Goal: Information Seeking & Learning: Learn about a topic

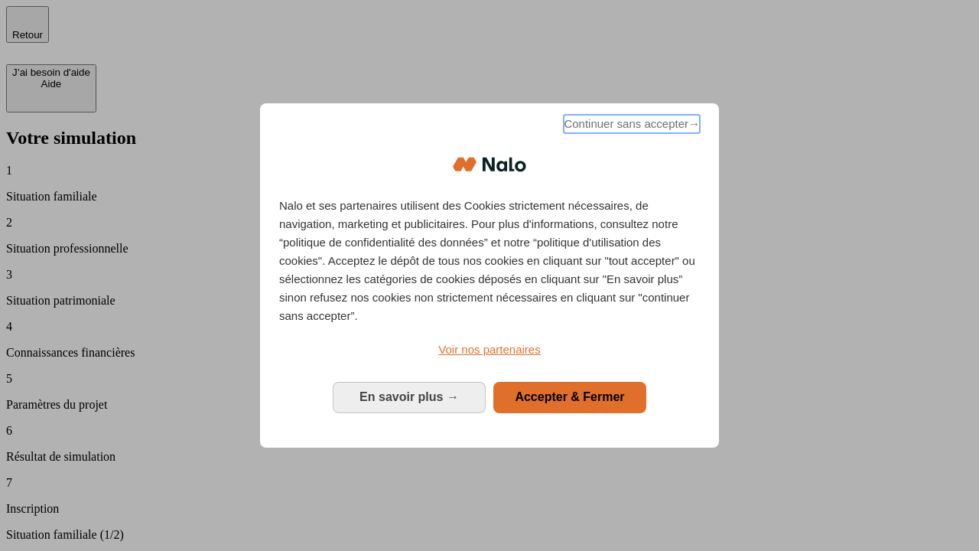
click at [630, 126] on span "Continuer sans accepter →" at bounding box center [632, 124] width 136 height 18
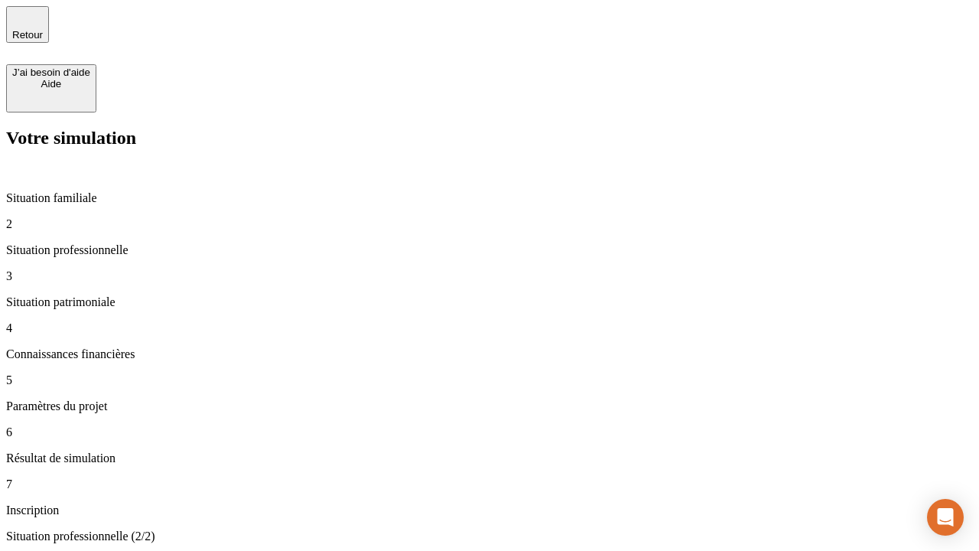
type input "30 000"
type input "40 000"
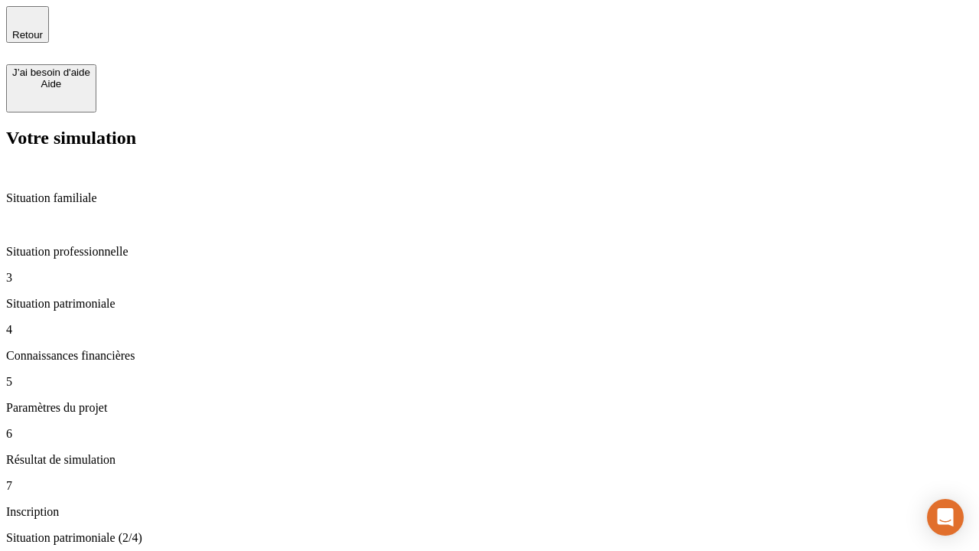
type input "1 100"
type input "20"
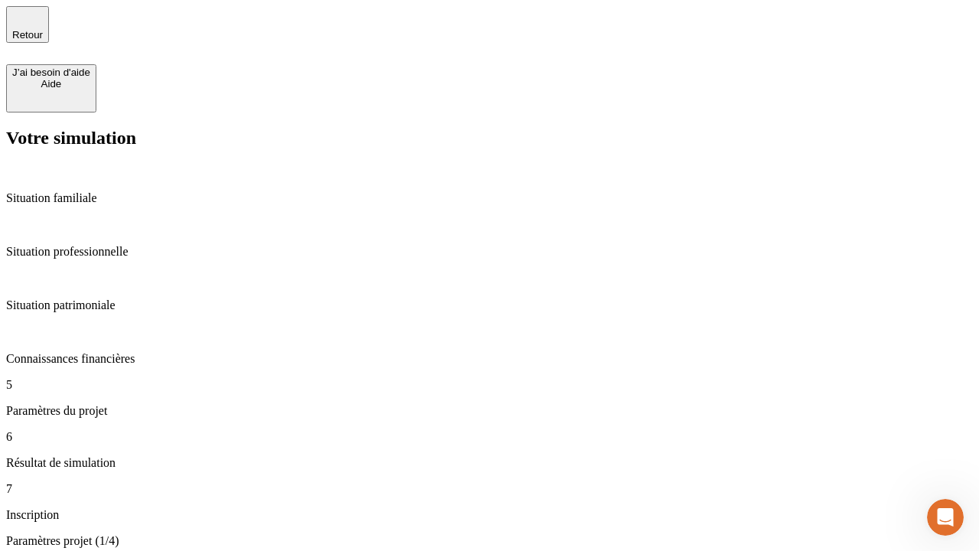
type input "40"
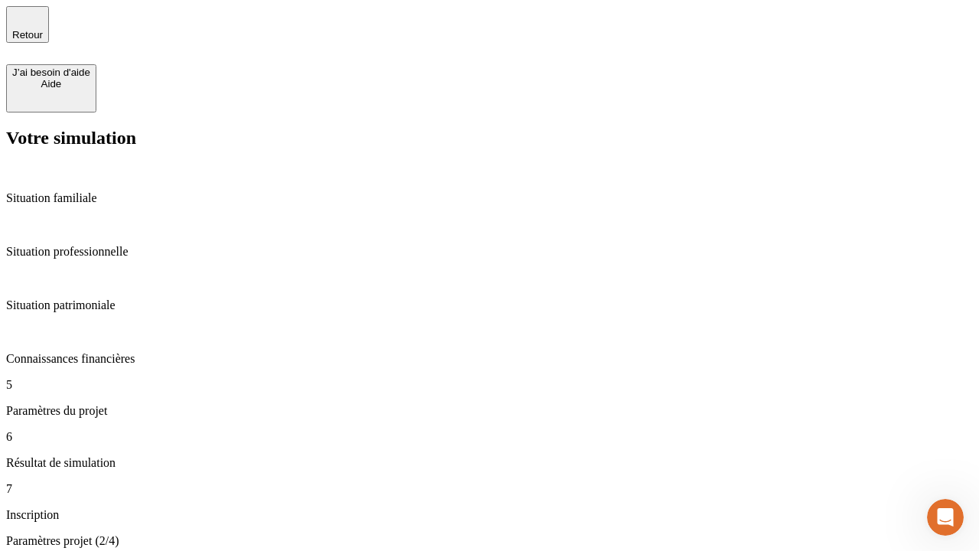
type input "50 000"
type input "640"
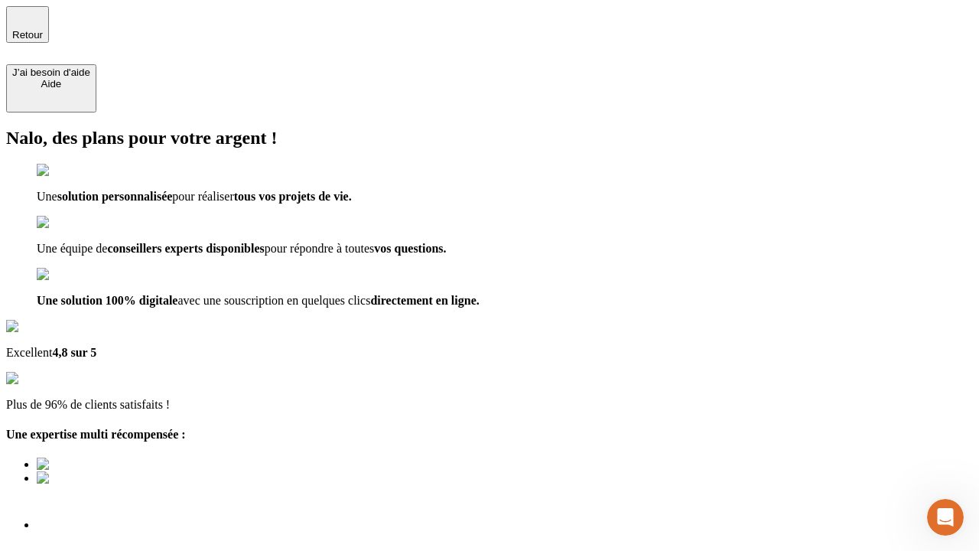
scroll to position [11, 0]
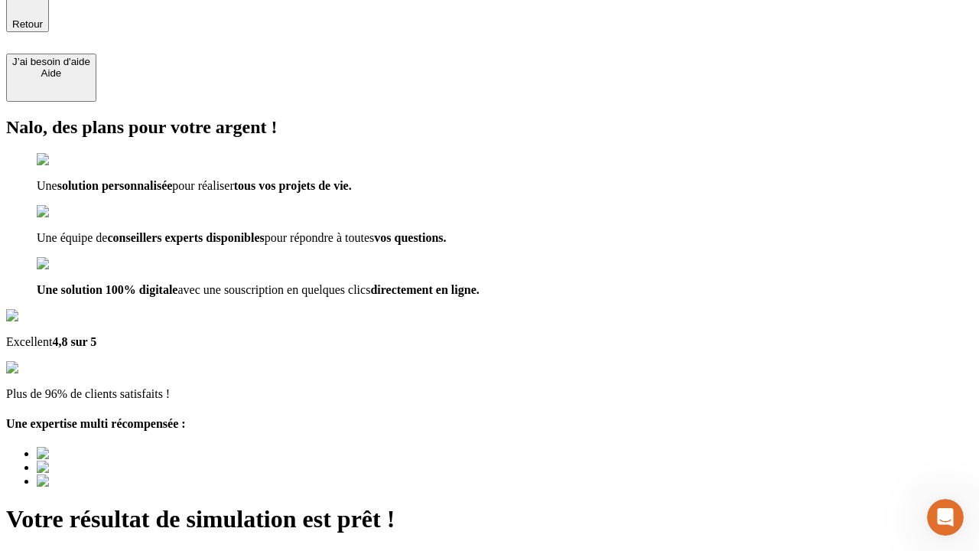
type input "[EMAIL_ADDRESS][DOMAIN_NAME]"
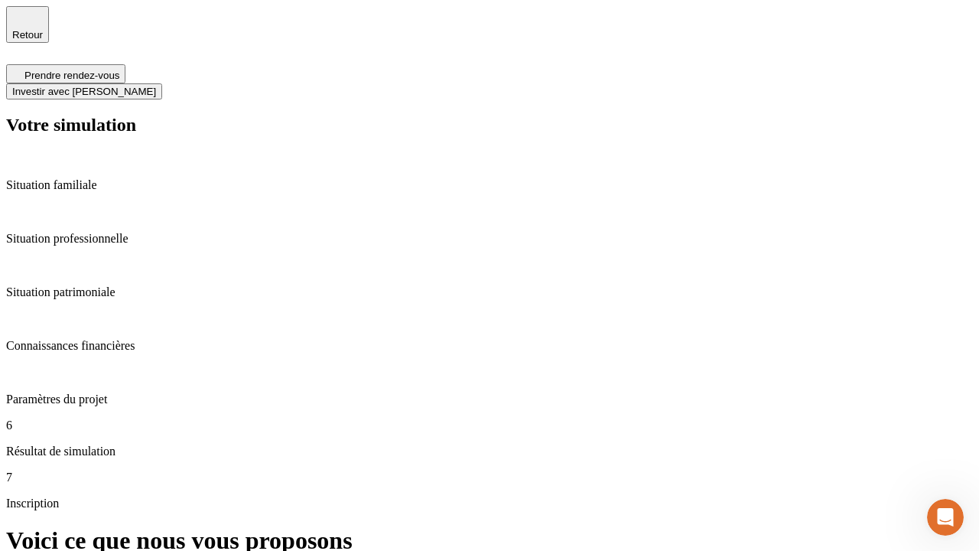
click at [156, 86] on span "Investir avec [PERSON_NAME]" at bounding box center [84, 91] width 144 height 11
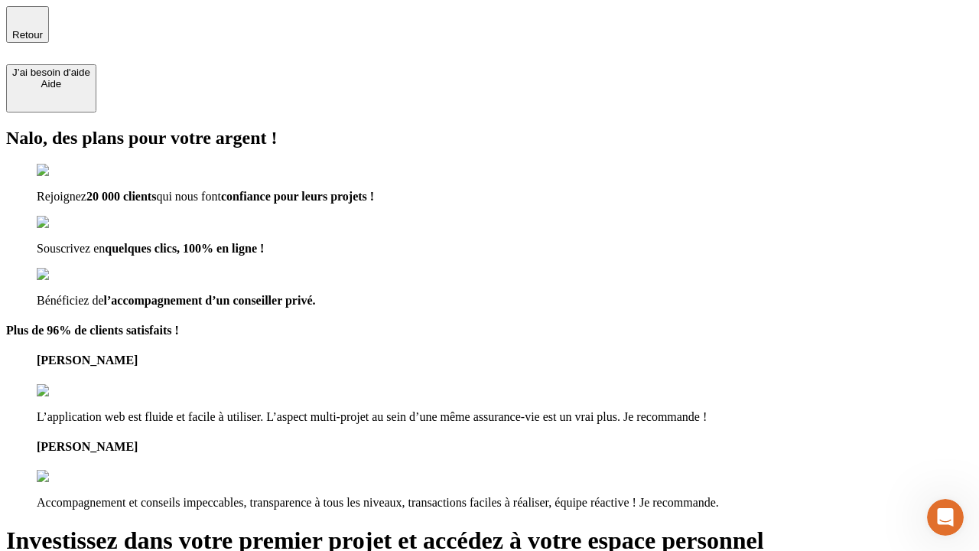
type input "[PERSON_NAME][EMAIL_ADDRESS][DOMAIN_NAME]"
